Goal: Task Accomplishment & Management: Manage account settings

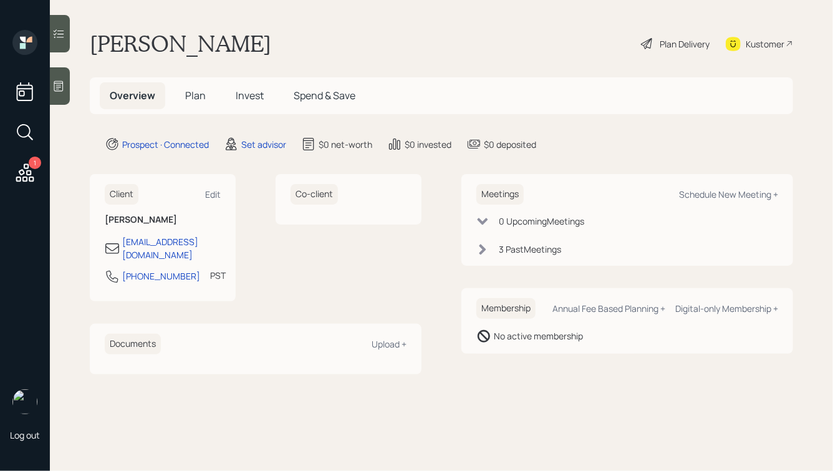
click at [55, 85] on icon at bounding box center [58, 86] width 12 height 12
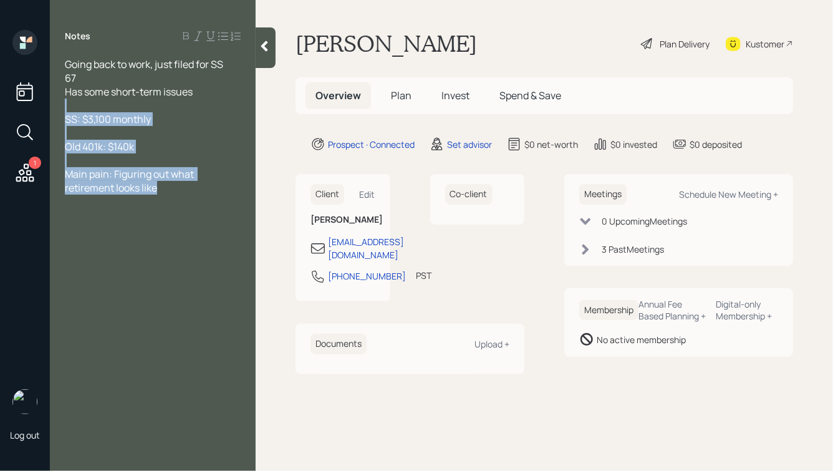
drag, startPoint x: 192, startPoint y: 191, endPoint x: 86, endPoint y: 84, distance: 150.8
click at [87, 85] on div "Going back to work, just filed for SS 67 Has some short-term issues SS: $3,100 …" at bounding box center [153, 125] width 176 height 137
click at [173, 106] on div at bounding box center [153, 105] width 176 height 14
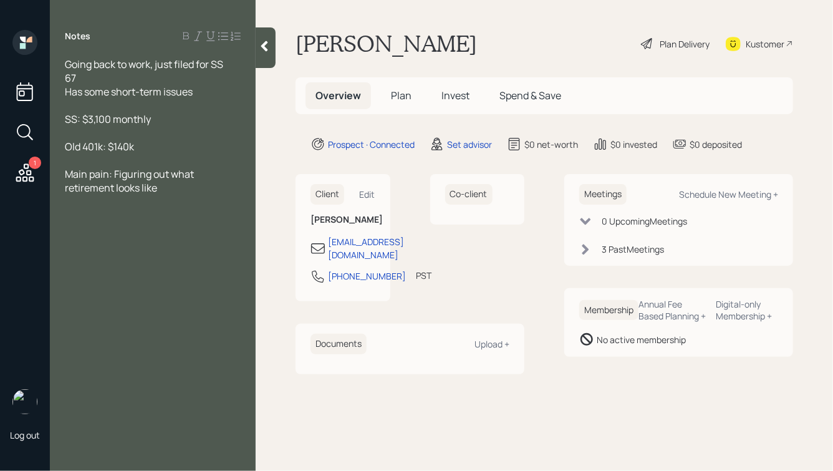
click at [165, 125] on div "SS: $3,100 monthly" at bounding box center [153, 119] width 176 height 14
click at [147, 150] on div "Old 401k: $140k" at bounding box center [153, 147] width 176 height 14
click at [263, 47] on icon at bounding box center [264, 46] width 7 height 11
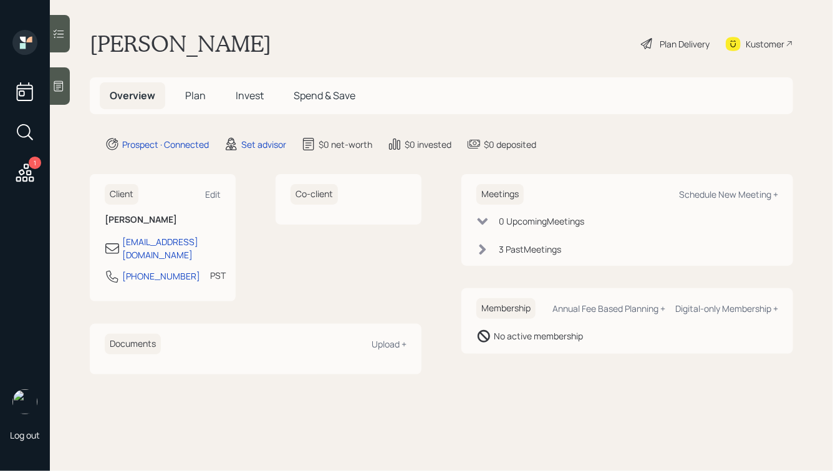
click at [59, 85] on icon at bounding box center [58, 86] width 12 height 12
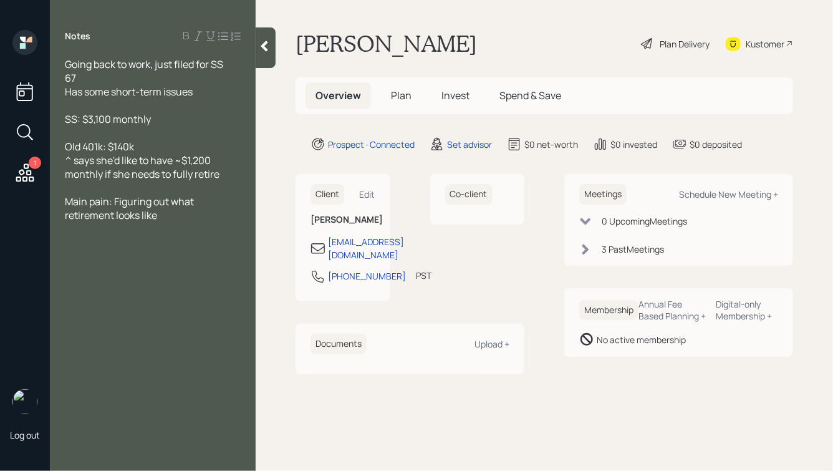
click at [264, 51] on icon at bounding box center [264, 46] width 12 height 12
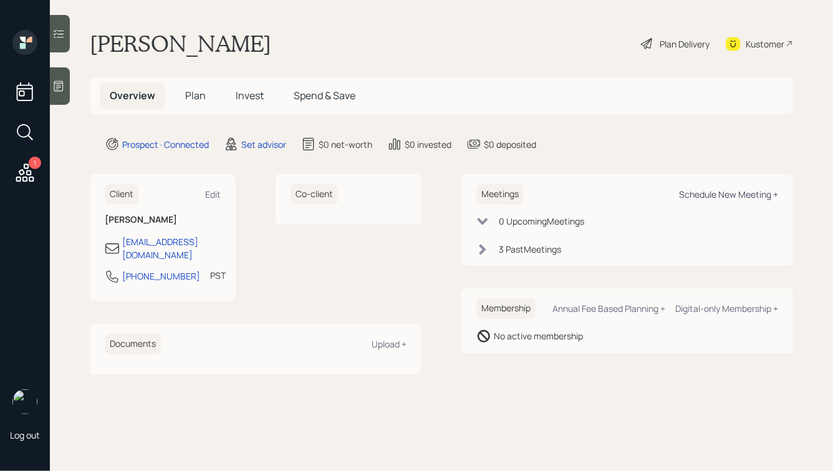
click at [706, 197] on div "Schedule New Meeting +" at bounding box center [728, 194] width 99 height 12
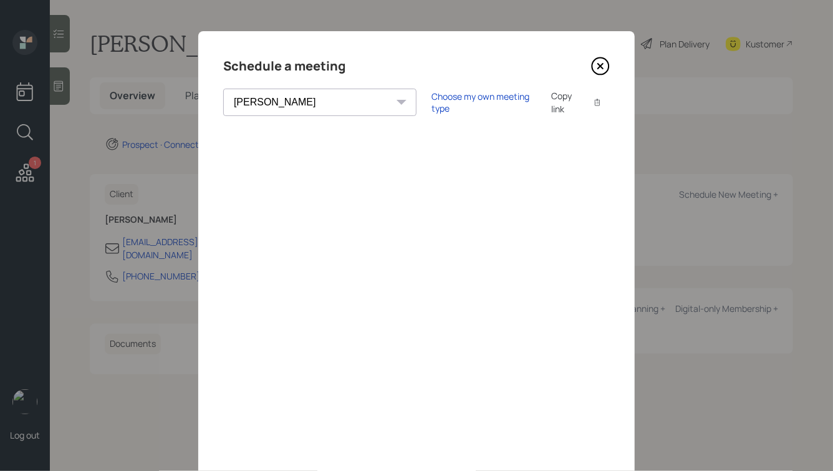
click at [293, 100] on select "[PERSON_NAME] [PERSON_NAME] [PERSON_NAME] [PERSON_NAME] [PERSON_NAME] [PERSON_N…" at bounding box center [319, 102] width 193 height 27
select select "8b79112e-3cfb-44f9-89e7-15267fe946c1"
click at [223, 89] on select "[PERSON_NAME] [PERSON_NAME] [PERSON_NAME] [PERSON_NAME] [PERSON_NAME] [PERSON_N…" at bounding box center [319, 102] width 193 height 27
click at [600, 67] on icon at bounding box center [600, 66] width 5 height 5
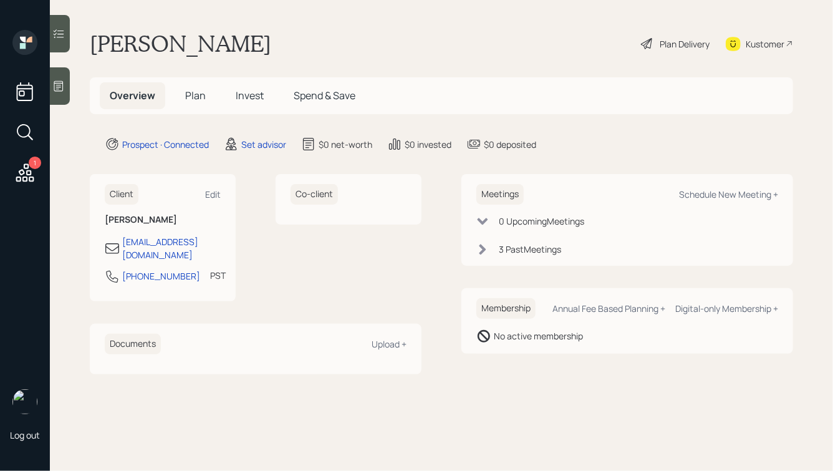
click at [60, 89] on icon at bounding box center [58, 86] width 12 height 12
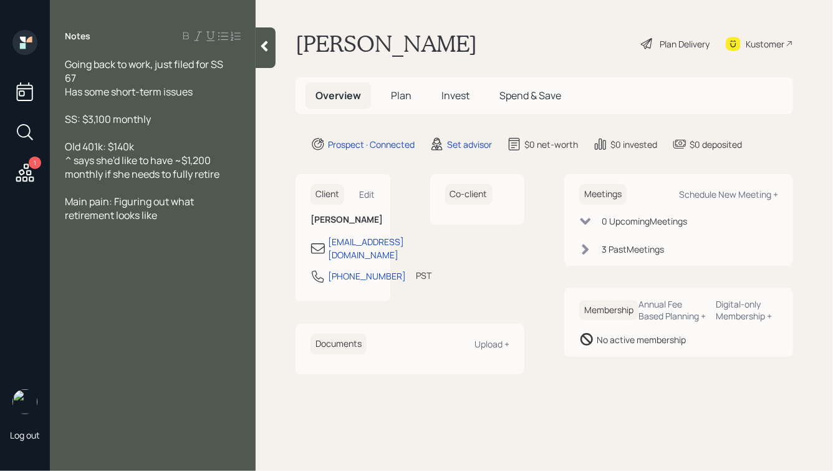
click at [264, 46] on icon at bounding box center [264, 46] width 7 height 11
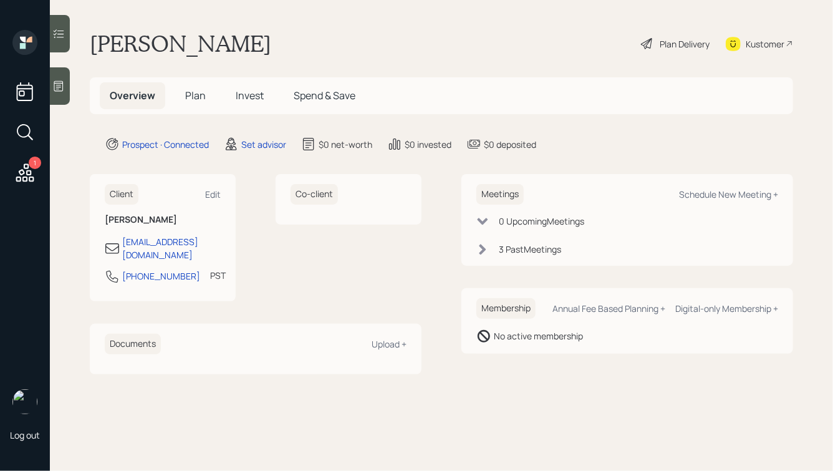
click at [60, 82] on icon at bounding box center [58, 86] width 12 height 12
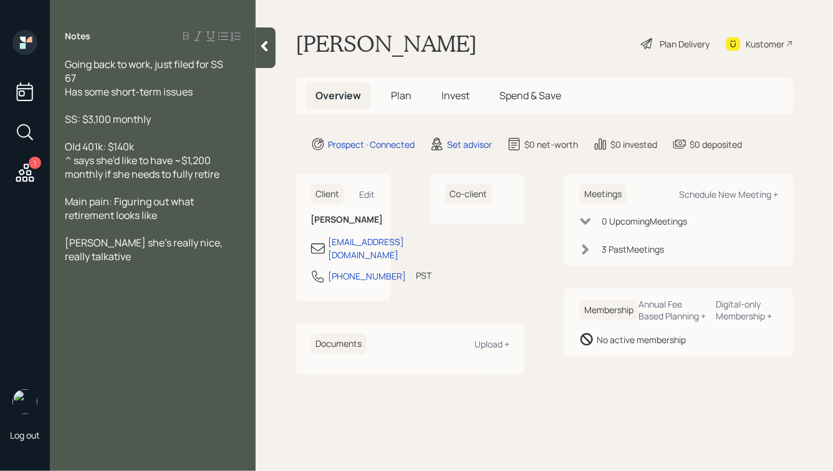
click at [266, 44] on icon at bounding box center [264, 46] width 7 height 11
